Goal: Task Accomplishment & Management: Manage account settings

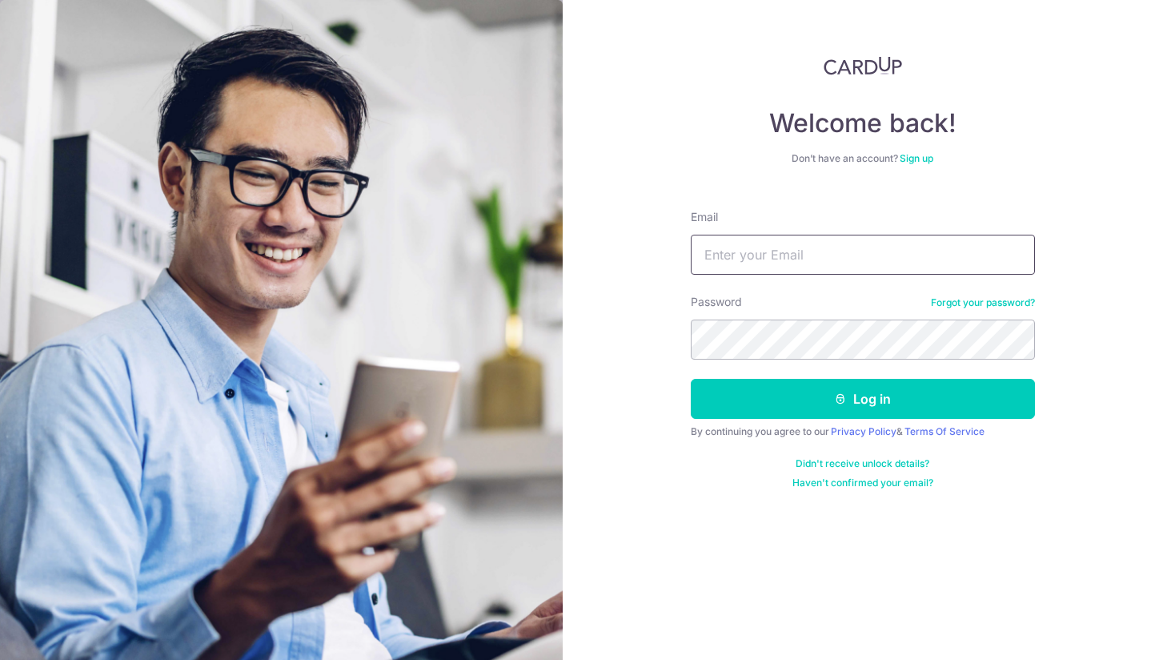
click at [820, 263] on input "Email" at bounding box center [863, 255] width 344 height 40
type input "jaideep.bedi@jpmorgan.com"
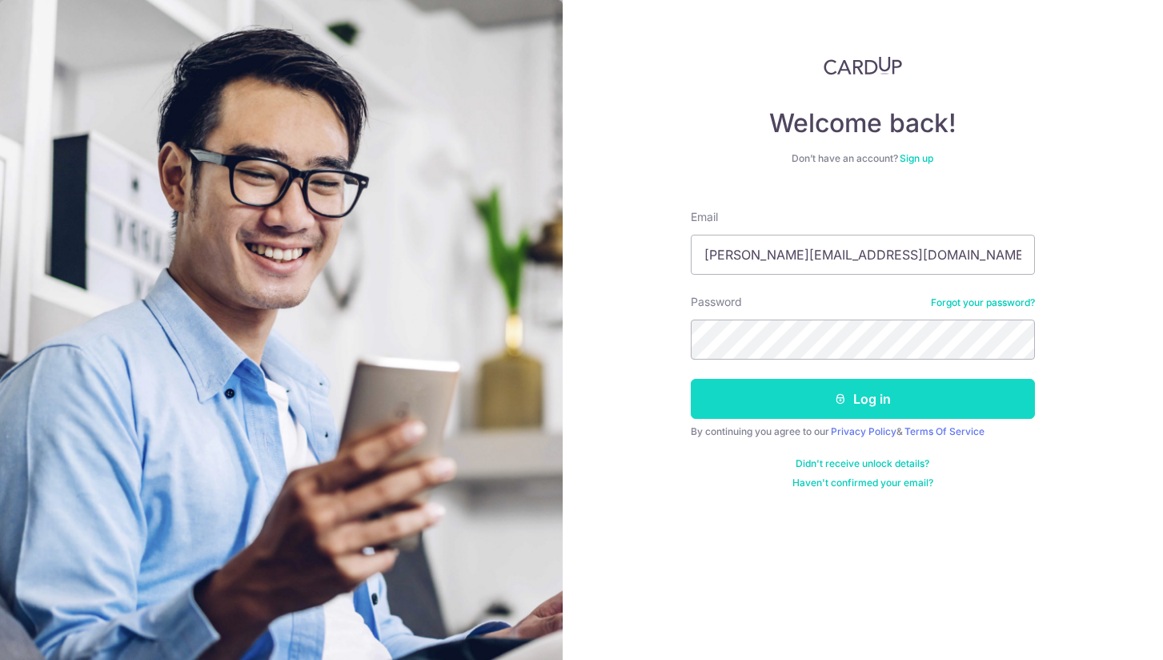
click at [868, 406] on button "Log in" at bounding box center [863, 399] width 344 height 40
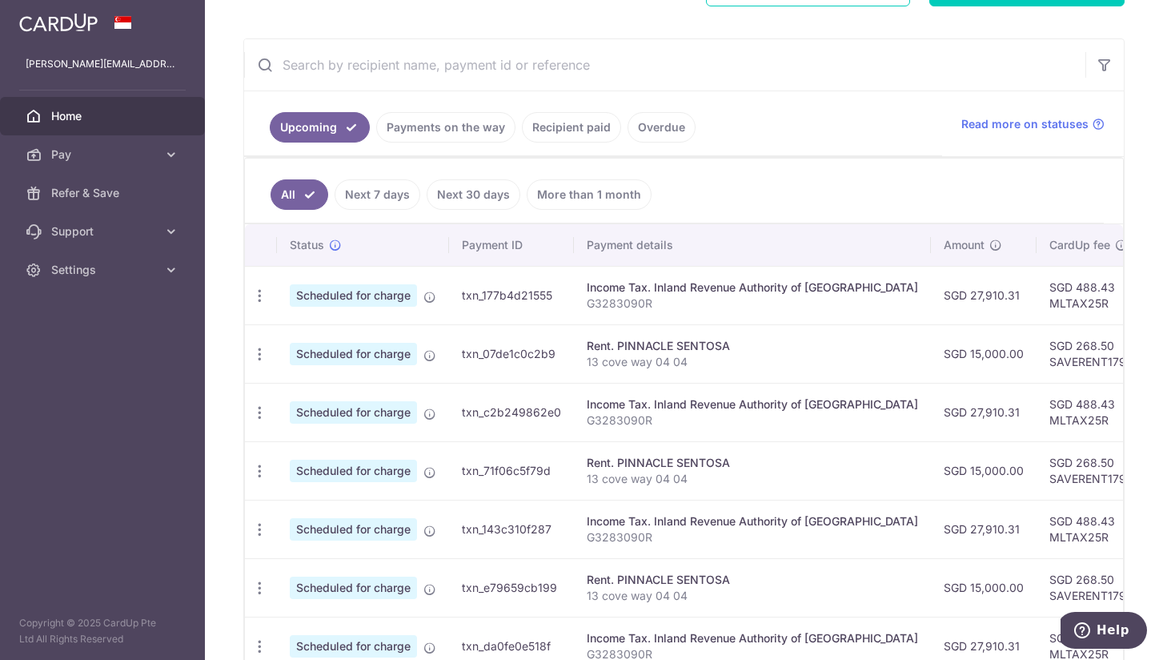
scroll to position [240, 0]
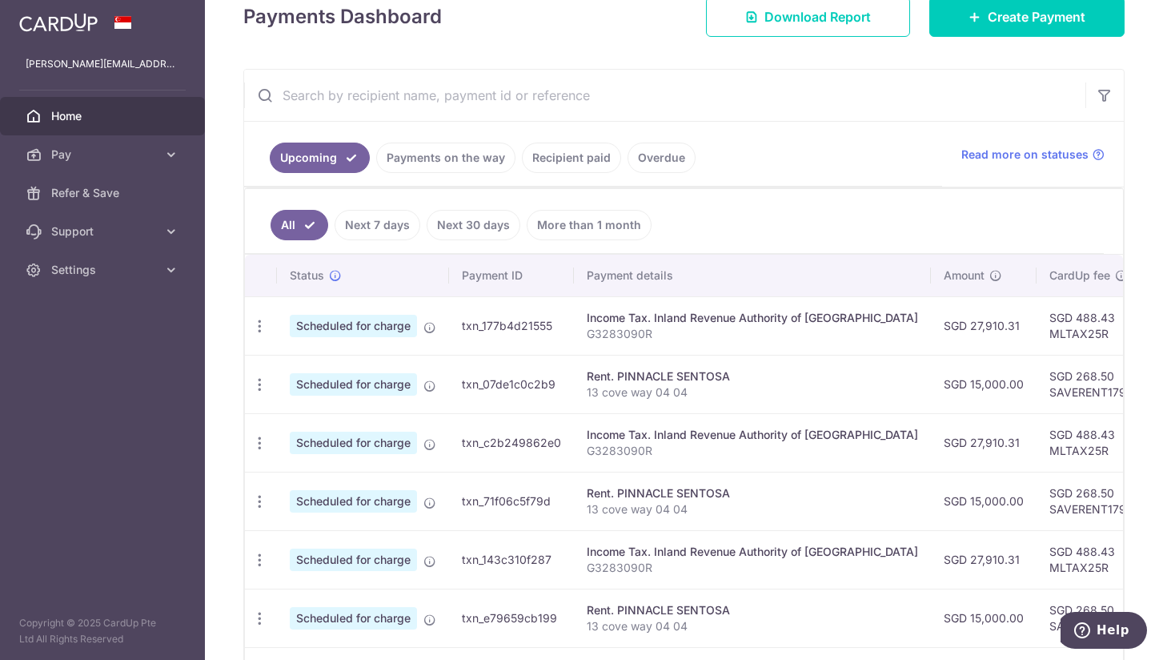
click at [476, 161] on link "Payments on the way" at bounding box center [445, 157] width 139 height 30
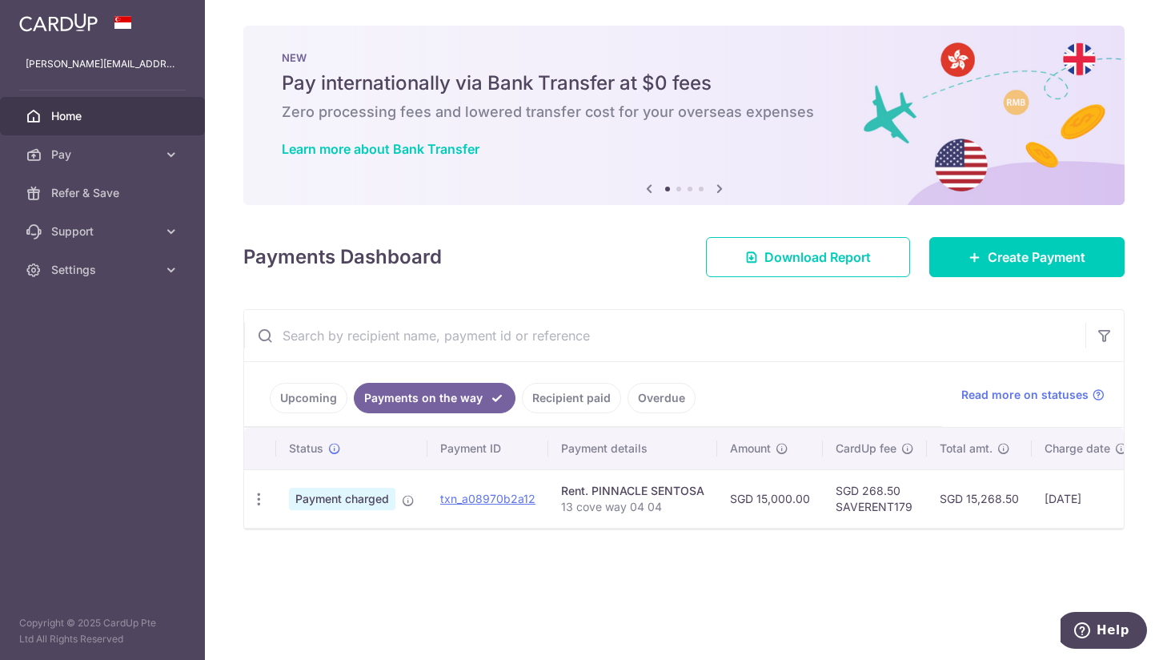
scroll to position [0, 0]
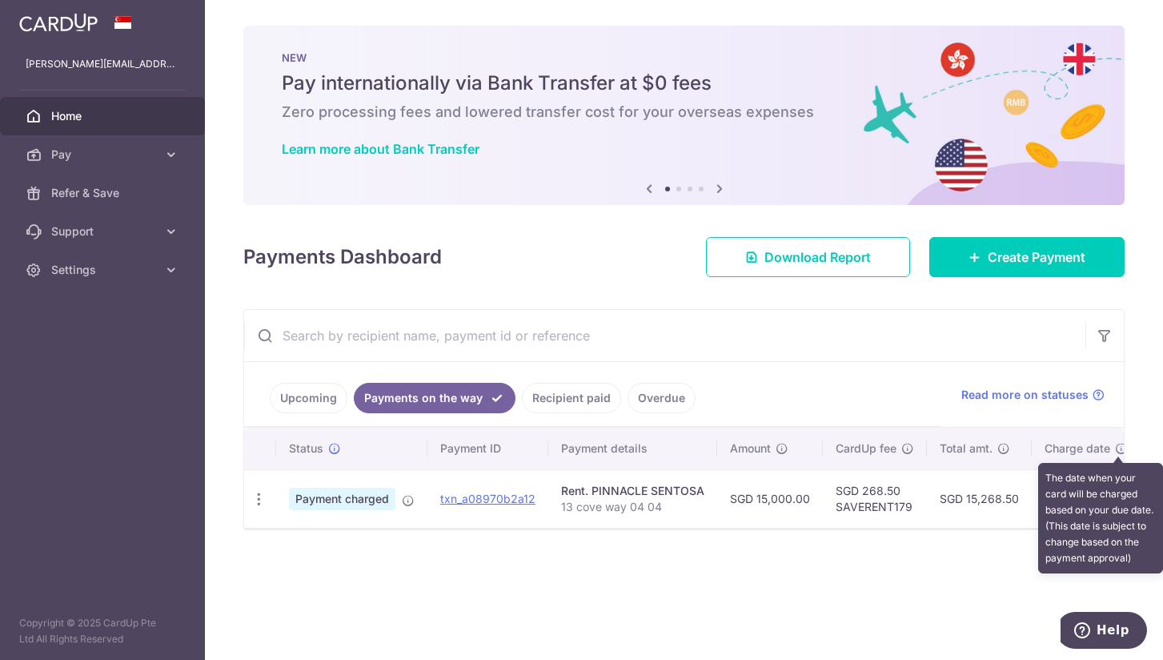
click at [1115, 451] on icon at bounding box center [1121, 448] width 13 height 13
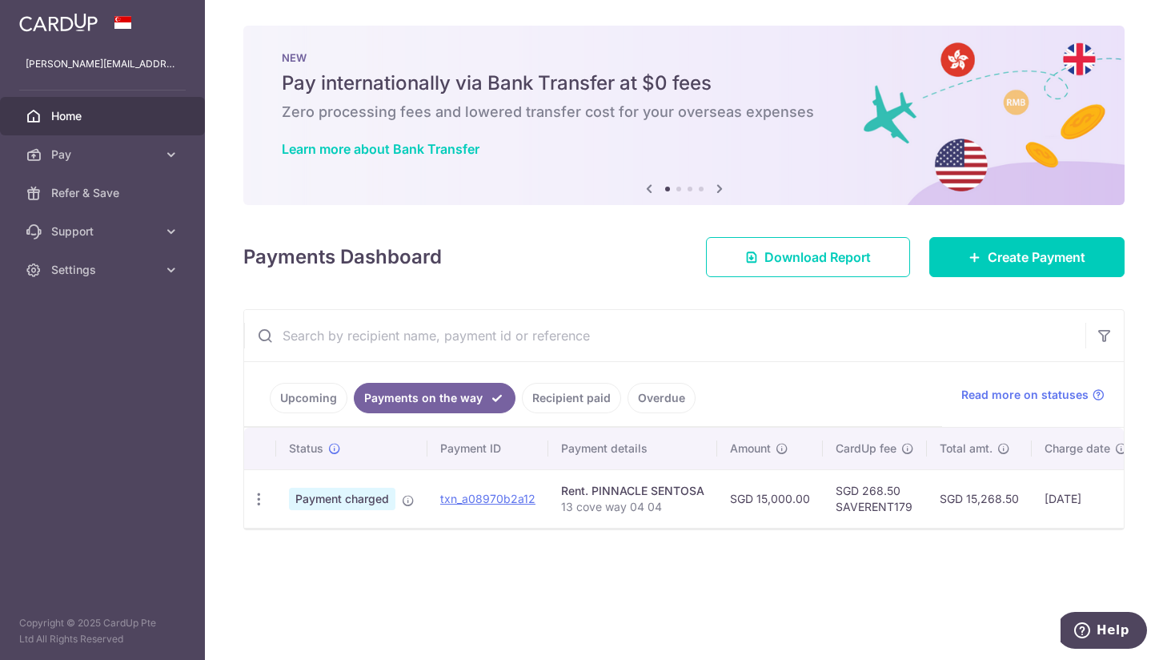
click at [310, 396] on link "Upcoming" at bounding box center [309, 398] width 78 height 30
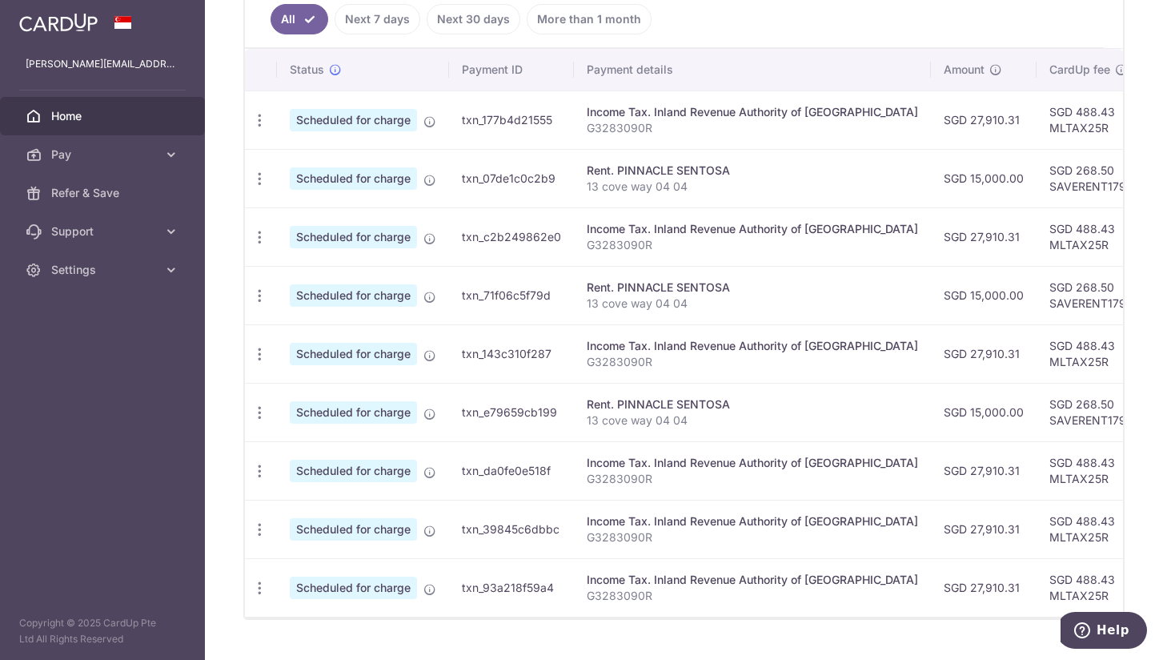
scroll to position [409, 0]
